Goal: Task Accomplishment & Management: Complete application form

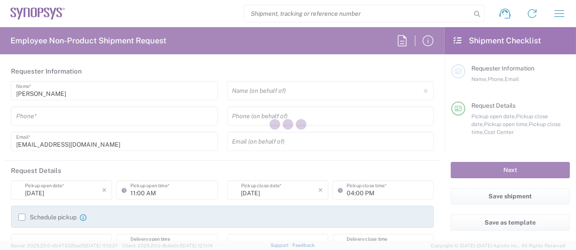
type input "Department"
type input "US01, SG, MSIP2, R&D 510464"
type input "[GEOGRAPHIC_DATA]"
type input "Delivered at Place"
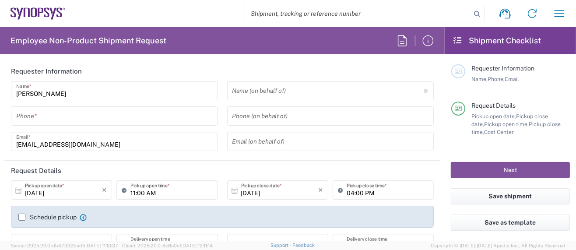
type input "[US_STATE]"
type input "[GEOGRAPHIC_DATA]"
type input "Hillsboro US03"
click at [43, 115] on input "tel" at bounding box center [114, 115] width 196 height 15
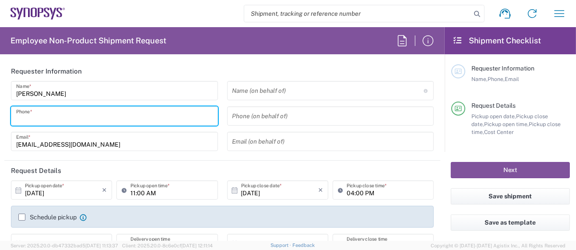
type input "5039399670"
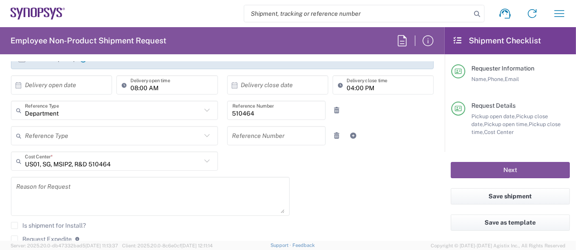
scroll to position [175, 0]
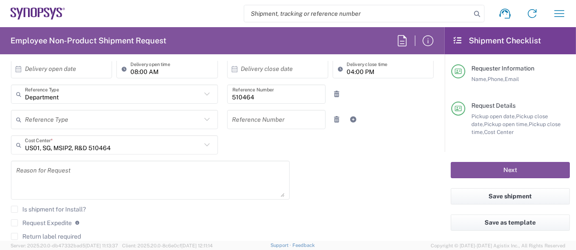
click at [137, 164] on textarea at bounding box center [150, 180] width 268 height 34
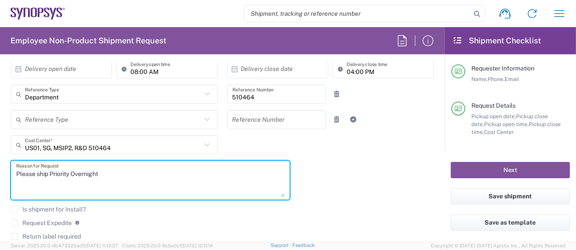
drag, startPoint x: 50, startPoint y: 172, endPoint x: 56, endPoint y: 171, distance: 5.4
click at [51, 171] on textarea "Please ship Priority Overnight" at bounding box center [150, 180] width 268 height 34
click at [124, 172] on textarea "Please ship FedEx Priority Overnight" at bounding box center [150, 180] width 268 height 34
type textarea "Please ship FedEx Priority Overnight (AM delivery) per Guy Lemire."
click at [16, 220] on label "Request Expedite" at bounding box center [41, 222] width 61 height 7
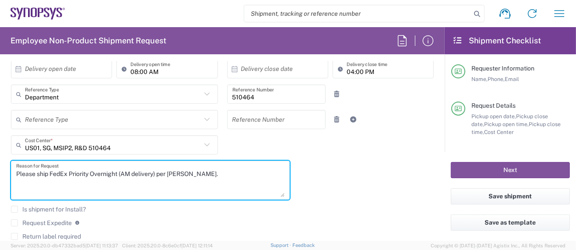
click at [14, 223] on input "Request Expedite" at bounding box center [14, 223] width 0 height 0
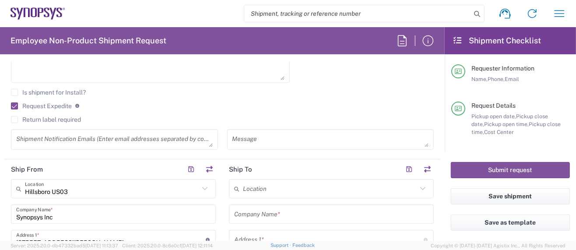
scroll to position [350, 0]
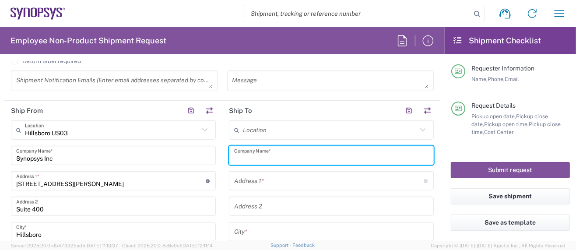
click at [250, 150] on input "text" at bounding box center [331, 155] width 194 height 15
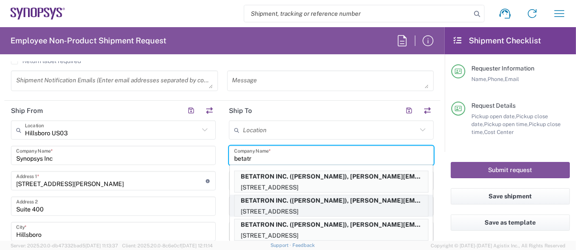
click at [299, 195] on p "BETATRON INC. (MIKE YOUNG), mike.young@betatron.net" at bounding box center [330, 200] width 193 height 11
type input "BETATRON INC."
type input "1722 RINGWOOD AVENUE"
type input "San Jose"
type input "California"
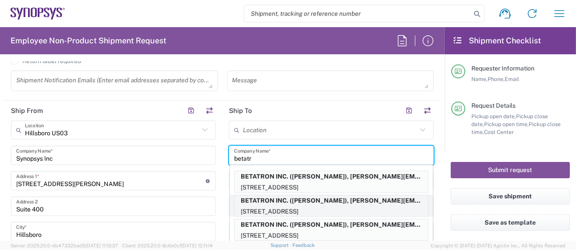
type input "95131"
type input "MIKE YOUNG"
type input "4088061431"
type input "mike.young@betatron.net"
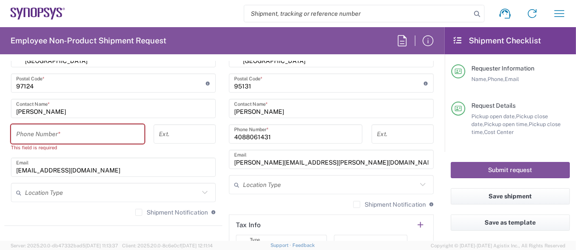
scroll to position [583, 0]
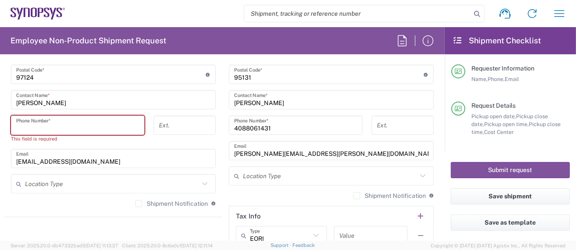
click at [85, 127] on input "tel" at bounding box center [77, 125] width 123 height 15
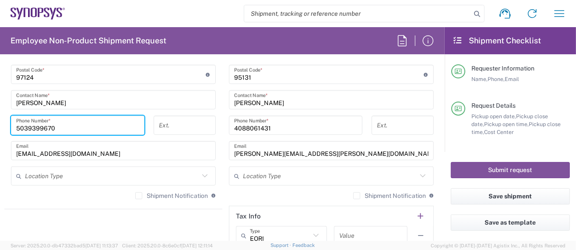
type input "5039399670"
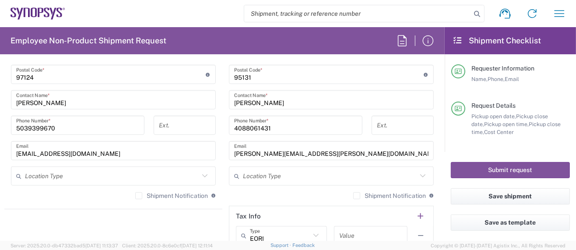
click at [107, 208] on agx-shipment-stop-widget "Ship From Hillsboro US03 Location Hillsboro US03 Aachen DE04 Agrate Brianza IT0…" at bounding box center [113, 62] width 218 height 391
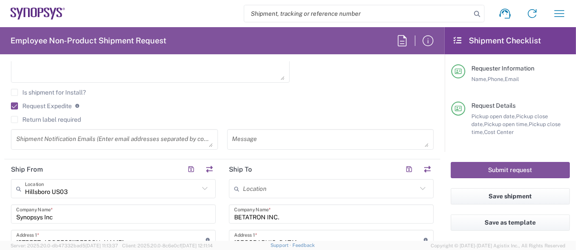
scroll to position [0, 0]
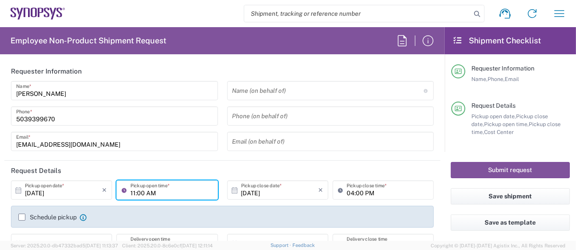
click at [134, 193] on input "11:00 AM" at bounding box center [171, 189] width 82 height 15
click at [136, 192] on input "11:00 AM" at bounding box center [171, 189] width 82 height 15
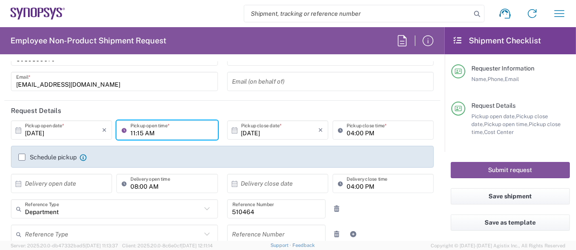
scroll to position [58, 0]
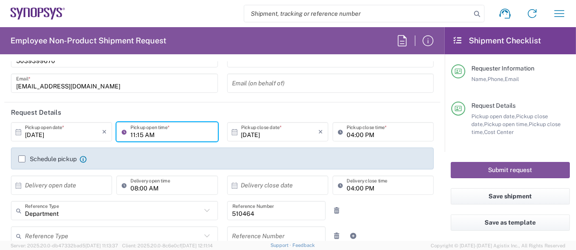
type input "11:15 AM"
click at [346, 133] on input "04:00 PM" at bounding box center [387, 131] width 82 height 15
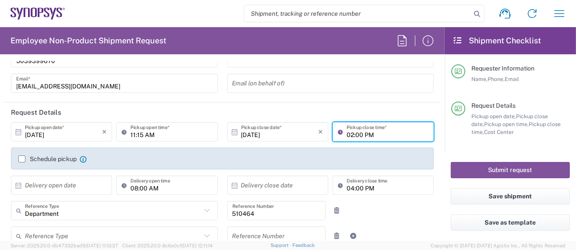
type input "02:00 PM"
click at [298, 103] on header "Request Details" at bounding box center [222, 112] width 436 height 20
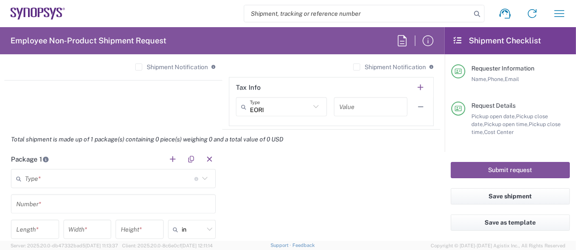
scroll to position [758, 0]
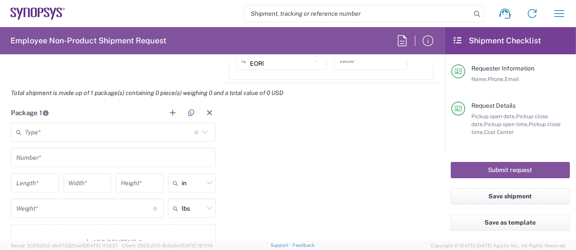
click at [72, 136] on input "text" at bounding box center [109, 132] width 169 height 15
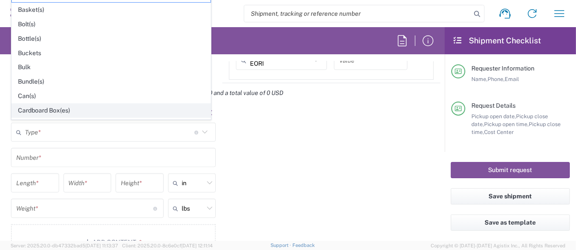
click at [53, 106] on span "Cardboard Box(es)" at bounding box center [111, 111] width 199 height 14
type input "Cardboard Box(es)"
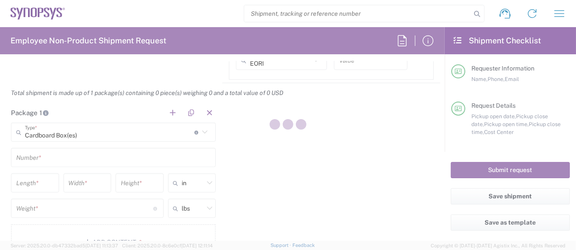
click at [35, 158] on div at bounding box center [288, 125] width 576 height 250
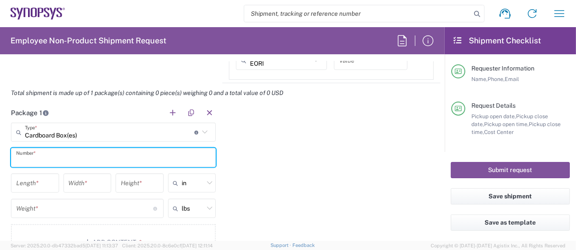
click at [45, 158] on input "text" at bounding box center [113, 157] width 194 height 15
type input "1"
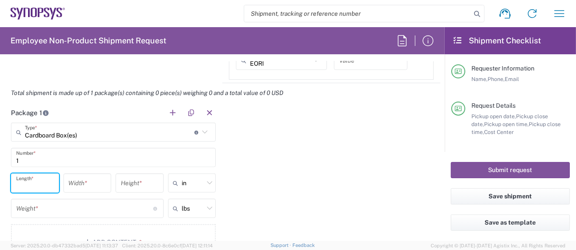
click at [43, 181] on input "number" at bounding box center [35, 182] width 38 height 15
type input "13.5"
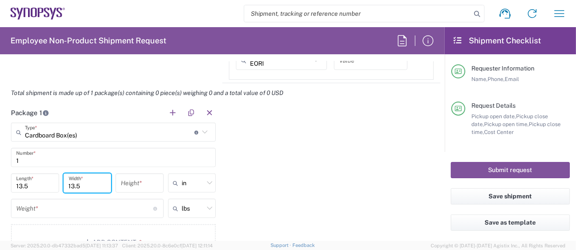
type input "13.5"
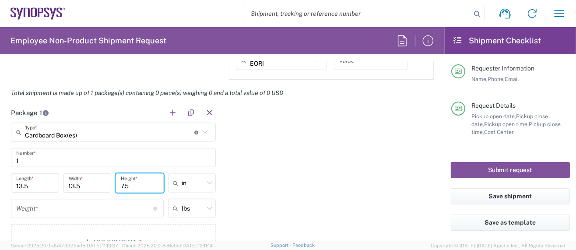
type input "7.5"
click at [68, 208] on input "number" at bounding box center [84, 208] width 137 height 15
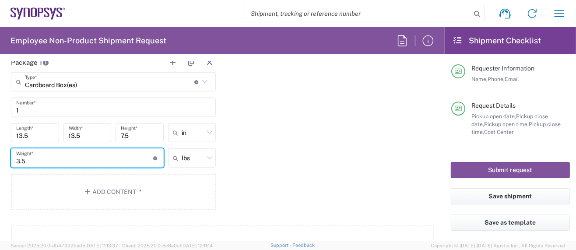
scroll to position [816, 0]
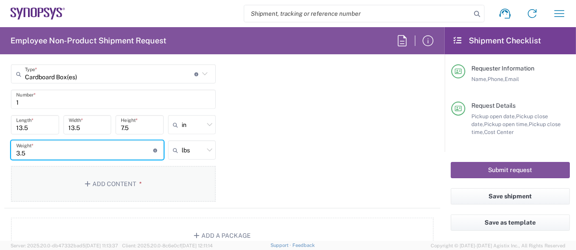
type input "3.5"
click at [106, 179] on button "Add Content *" at bounding box center [113, 184] width 205 height 36
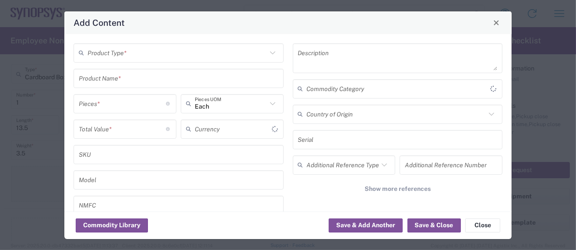
type input "US Dollar"
click at [108, 56] on input "text" at bounding box center [176, 52] width 179 height 15
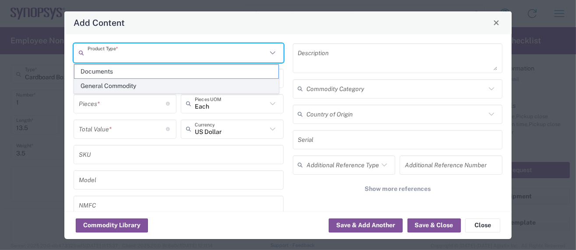
click at [112, 81] on span "General Commodity" at bounding box center [176, 86] width 204 height 14
type input "General Commodity"
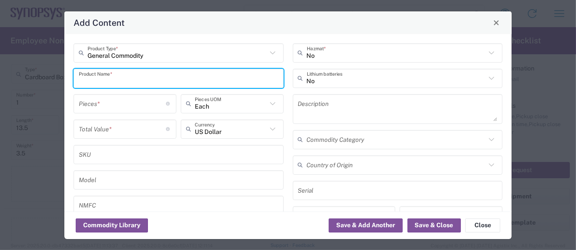
click at [107, 78] on input "text" at bounding box center [178, 77] width 199 height 15
drag, startPoint x: 140, startPoint y: 80, endPoint x: -23, endPoint y: 83, distance: 162.8
click at [0, 83] on html "Shipment request Shipment tracking Employee non-product shipment request My shi…" at bounding box center [288, 125] width 576 height 250
type input "E128MP Rev B EVB"
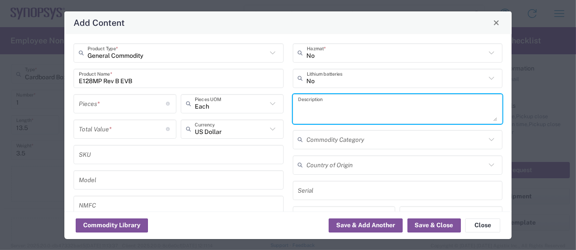
click at [334, 104] on textarea at bounding box center [397, 109] width 199 height 24
paste textarea "E128MP Rev B EVB"
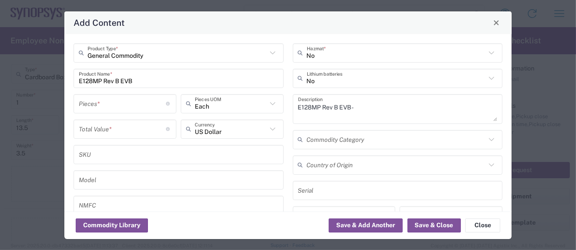
click at [377, 107] on textarea "E128MP Rev B EVB -" at bounding box center [397, 109] width 199 height 24
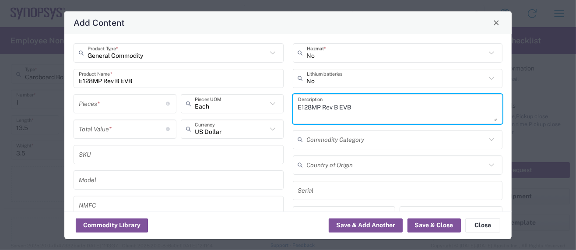
paste textarea "Provides power and input/output paths for microelectronic parts/Circuit board t…"
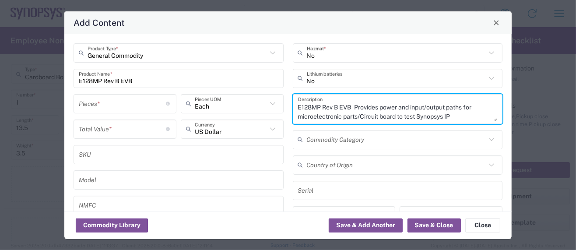
scroll to position [8, 0]
type textarea "E128MP Rev B EVB - Provides power and input/output paths for microelectronic pa…"
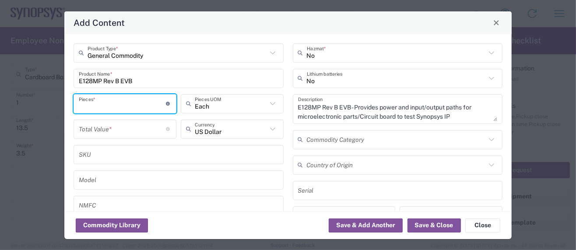
click at [102, 103] on input "number" at bounding box center [122, 103] width 87 height 15
type input "1"
click at [88, 131] on input "number" at bounding box center [122, 128] width 87 height 15
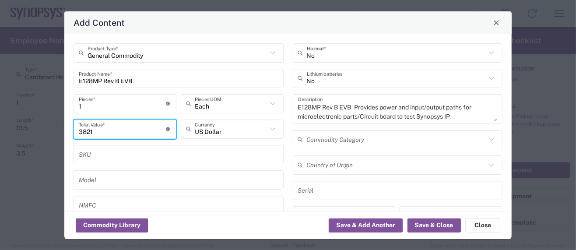
type input "3821"
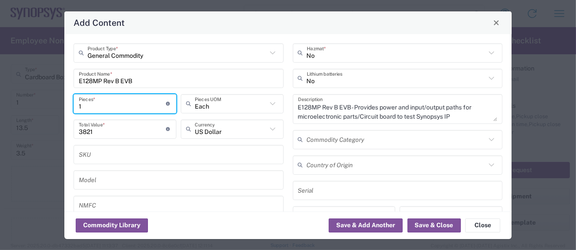
drag, startPoint x: 78, startPoint y: 104, endPoint x: 48, endPoint y: 103, distance: 30.2
click at [48, 103] on div "Add Content General Commodity Product Type * E128MP Rev B EVB Product Name * 1 …" at bounding box center [288, 125] width 576 height 250
type input "3"
type input "11463"
type input "3"
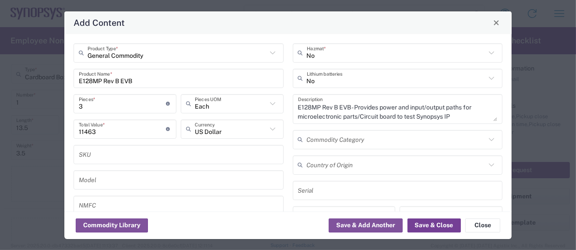
click at [423, 224] on button "Save & Close" at bounding box center [433, 225] width 53 height 14
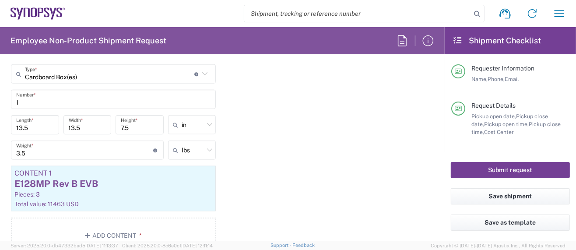
click at [498, 171] on button "Submit request" at bounding box center [510, 170] width 119 height 16
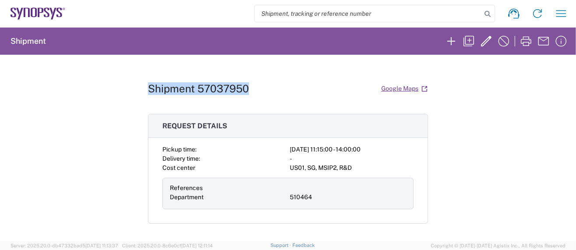
drag, startPoint x: 144, startPoint y: 88, endPoint x: 247, endPoint y: 87, distance: 103.3
click at [247, 87] on div "Shipment 57037950 Google Maps" at bounding box center [288, 88] width 280 height 15
copy h1 "Shipment 57037950"
